Goal: Task Accomplishment & Management: Use online tool/utility

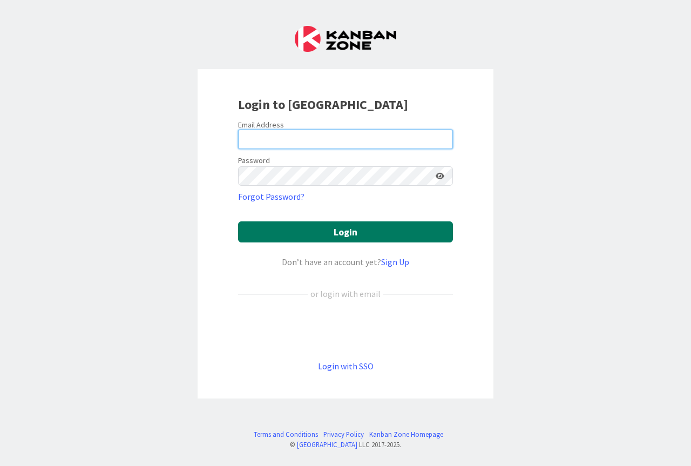
type input "[PERSON_NAME][EMAIL_ADDRESS][PERSON_NAME][DOMAIN_NAME]"
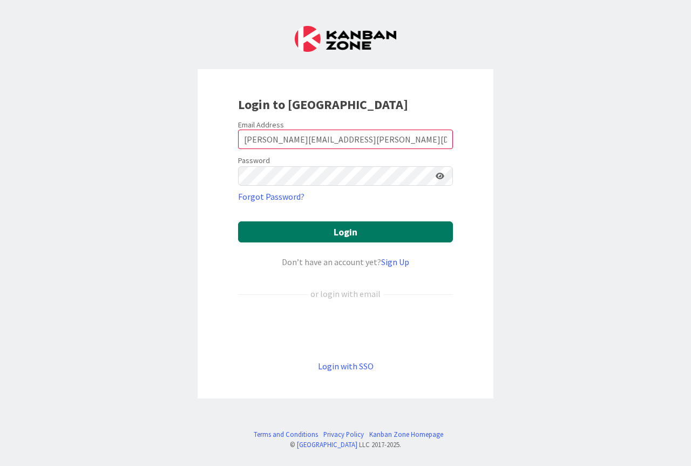
click at [343, 232] on button "Login" at bounding box center [345, 231] width 215 height 21
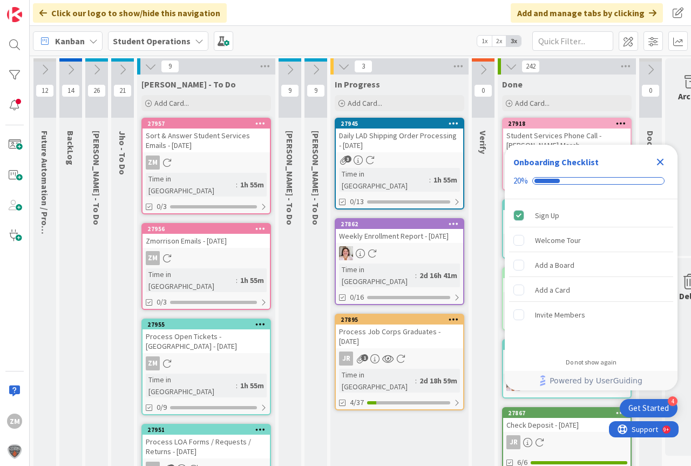
click at [660, 163] on icon "Close Checklist" at bounding box center [660, 162] width 7 height 7
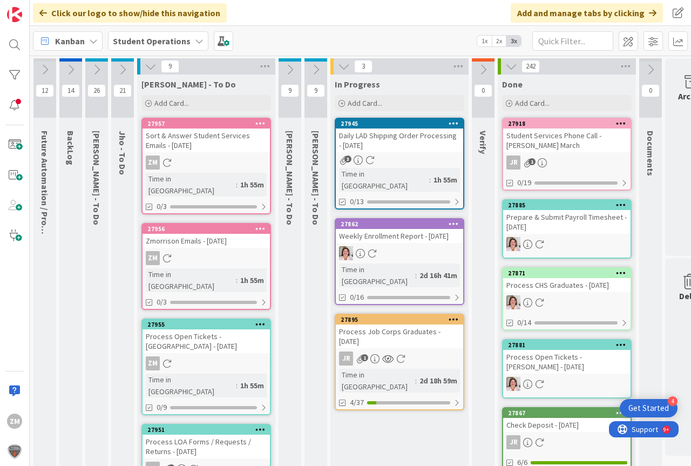
click at [661, 163] on div "Documents" at bounding box center [652, 153] width 26 height 56
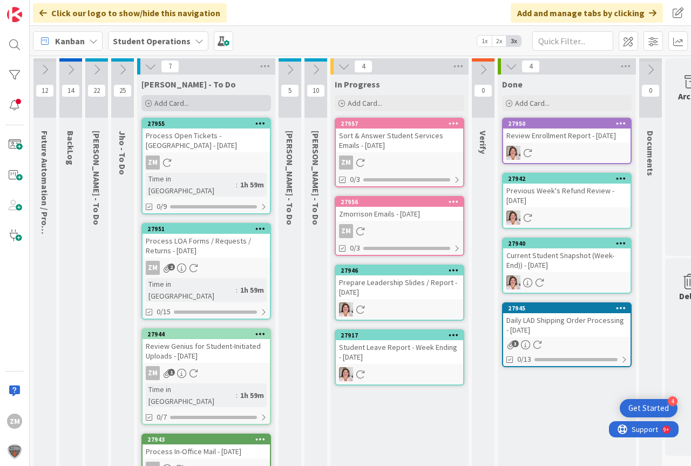
click at [170, 105] on span "Add Card..." at bounding box center [171, 103] width 35 height 10
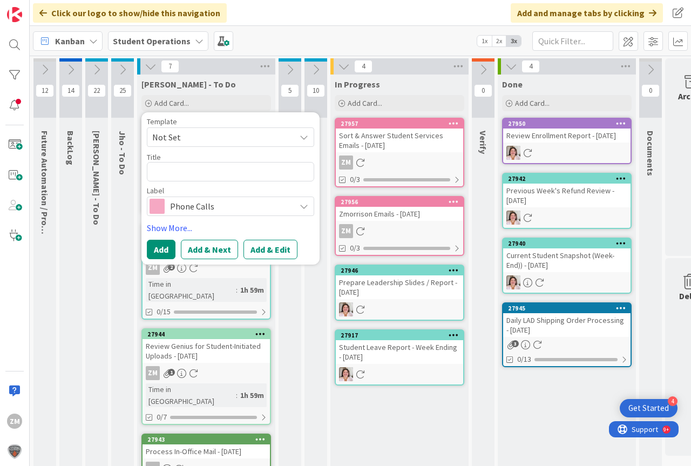
click at [305, 137] on icon at bounding box center [304, 137] width 9 height 9
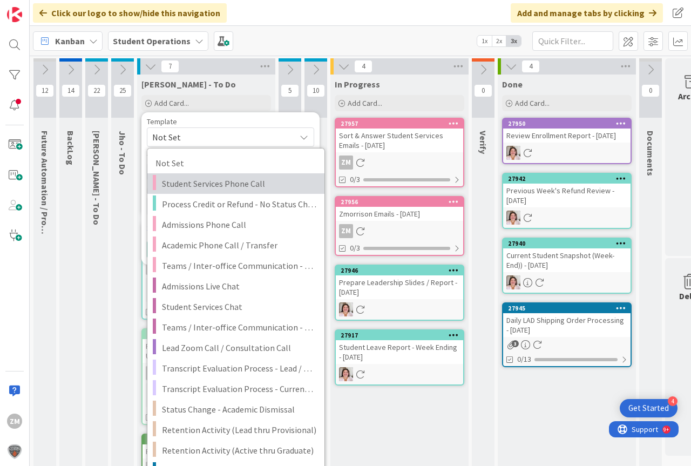
click at [206, 183] on span "Student Services Phone Call" at bounding box center [239, 184] width 154 height 14
type textarea "x"
type textarea "Student Services Phone Call"
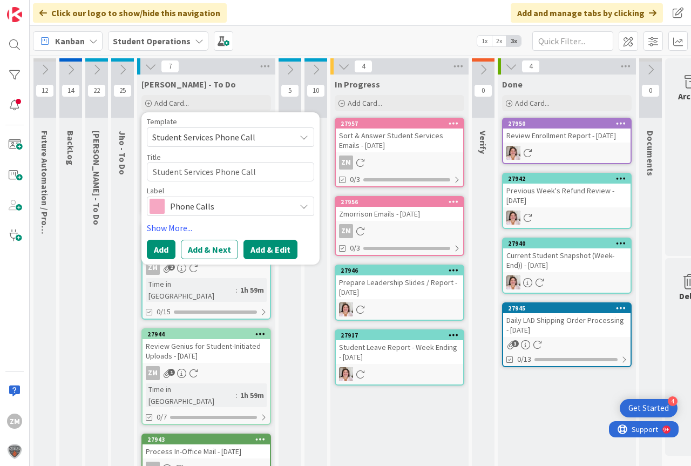
click at [260, 254] on button "Add & Edit" at bounding box center [271, 249] width 54 height 19
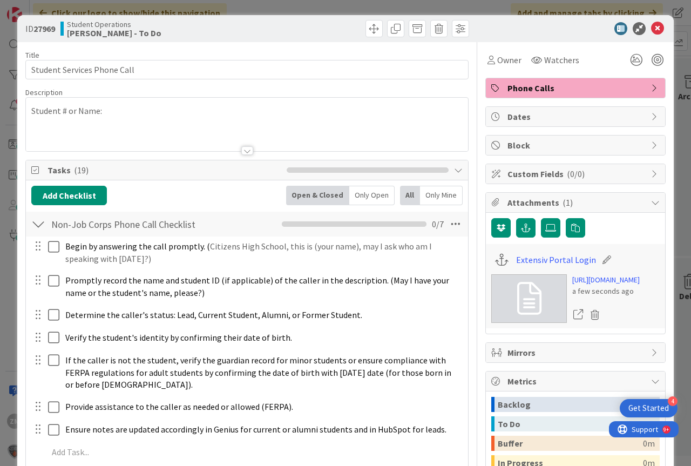
click at [258, 123] on div "Student # or Name:" at bounding box center [247, 127] width 442 height 49
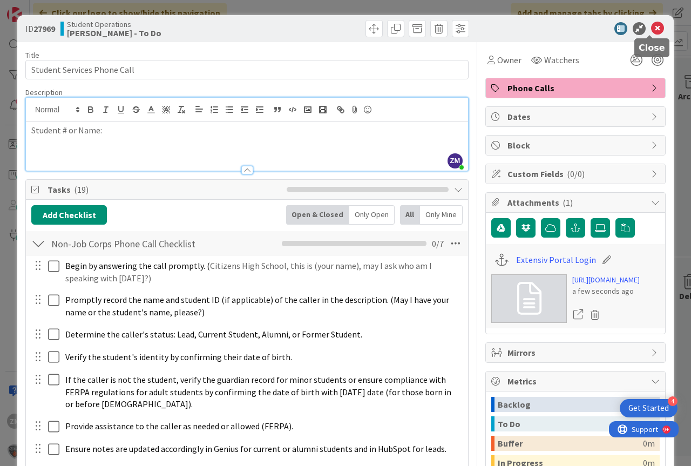
click at [651, 26] on icon at bounding box center [657, 28] width 13 height 13
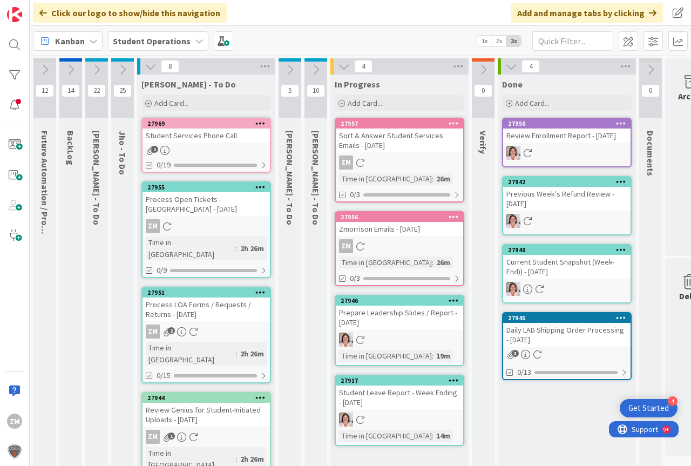
click at [175, 141] on div "Student Services Phone Call" at bounding box center [206, 136] width 127 height 14
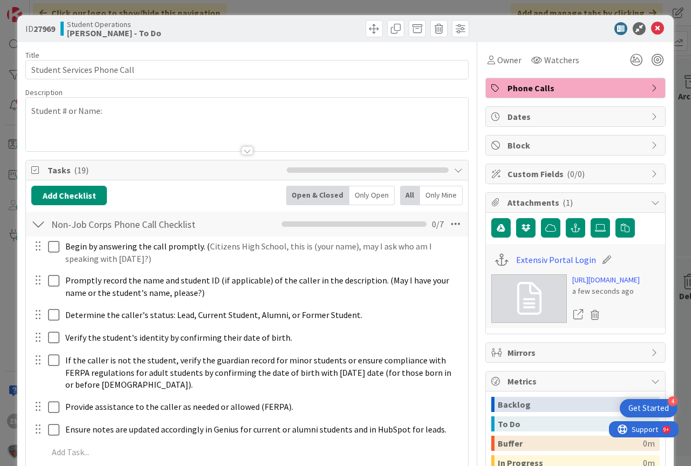
click at [129, 109] on p "Student # or Name:" at bounding box center [246, 111] width 431 height 12
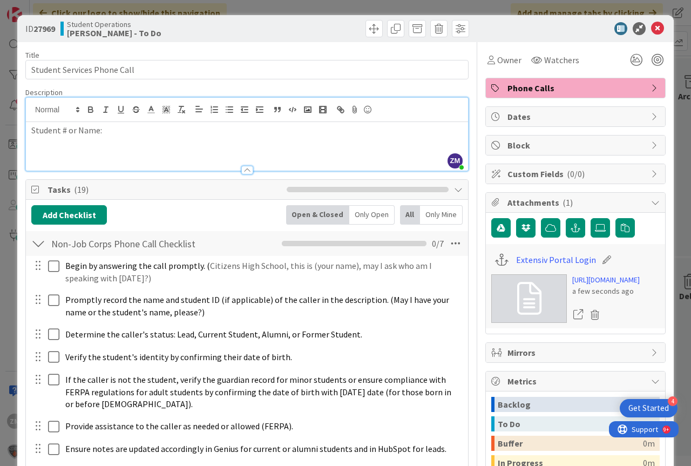
click at [117, 132] on p "Student # or Name:" at bounding box center [246, 130] width 431 height 12
click at [112, 131] on p "Student # or Name: [PERSON_NAME]" at bounding box center [246, 130] width 431 height 12
drag, startPoint x: 653, startPoint y: 27, endPoint x: 593, endPoint y: 70, distance: 73.1
click at [653, 27] on icon at bounding box center [657, 28] width 13 height 13
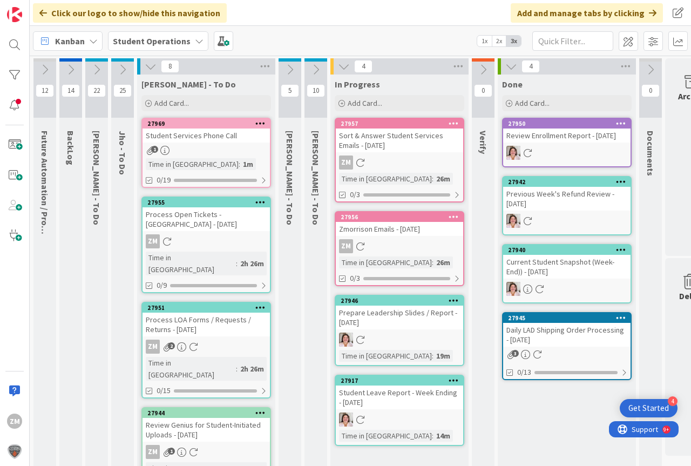
click at [256, 124] on icon at bounding box center [260, 123] width 10 height 8
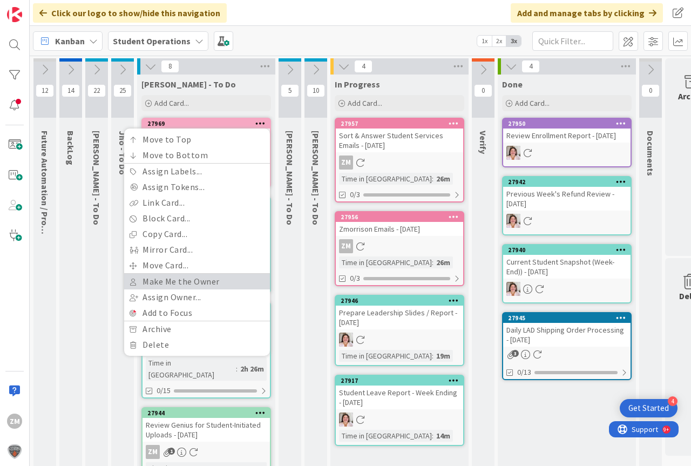
click at [178, 277] on link "Make Me the Owner" at bounding box center [197, 282] width 146 height 16
